Goal: Information Seeking & Learning: Check status

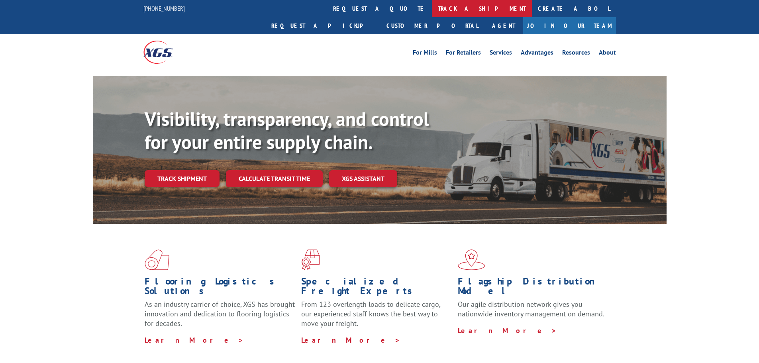
click at [432, 3] on link "track a shipment" at bounding box center [482, 8] width 100 height 17
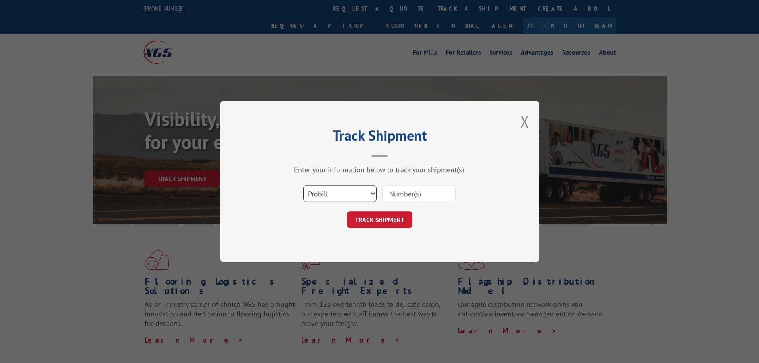
click at [332, 189] on select "Select category... Probill BOL PO" at bounding box center [339, 193] width 73 height 17
select select "po"
click at [303, 185] on select "Select category... Probill BOL PO" at bounding box center [339, 193] width 73 height 17
click at [404, 195] on input at bounding box center [419, 193] width 73 height 17
paste input "07533989"
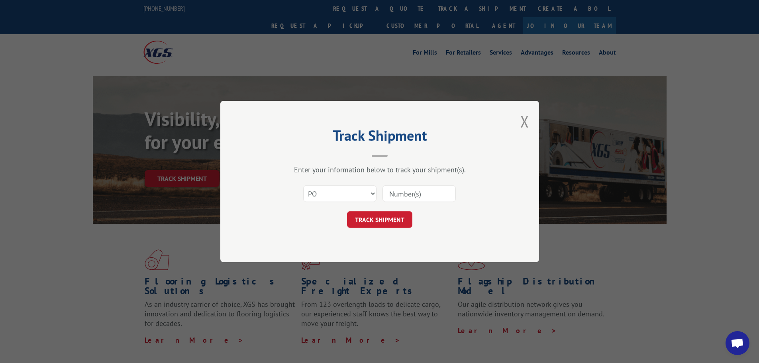
type input "07533989"
click button "TRACK SHIPMENT" at bounding box center [379, 219] width 65 height 17
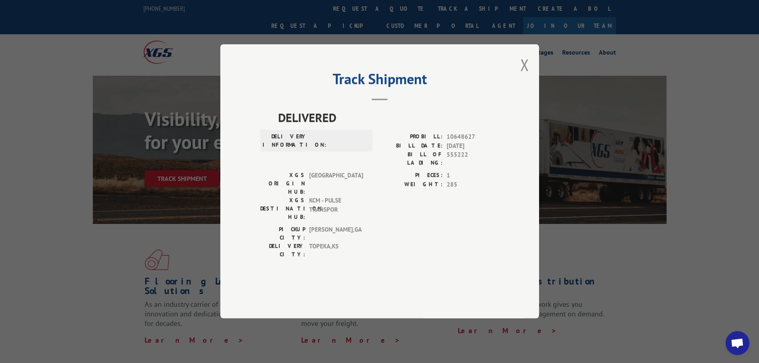
click at [521, 75] on button "Close modal" at bounding box center [525, 64] width 9 height 21
